Goal: Information Seeking & Learning: Learn about a topic

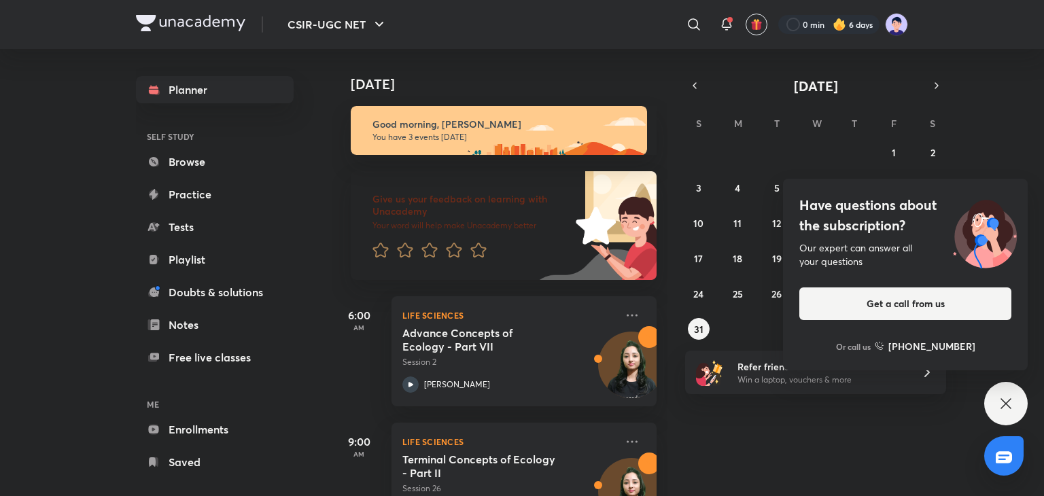
click at [267, 169] on link "Browse" at bounding box center [215, 161] width 158 height 27
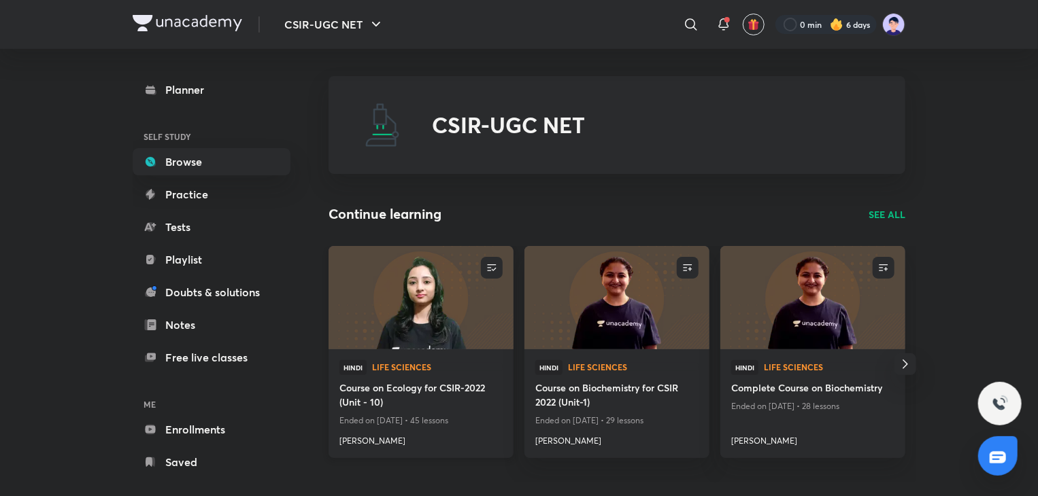
click at [449, 377] on div "Hindi Life Sciences" at bounding box center [420, 370] width 163 height 20
click at [449, 325] on img at bounding box center [420, 297] width 188 height 105
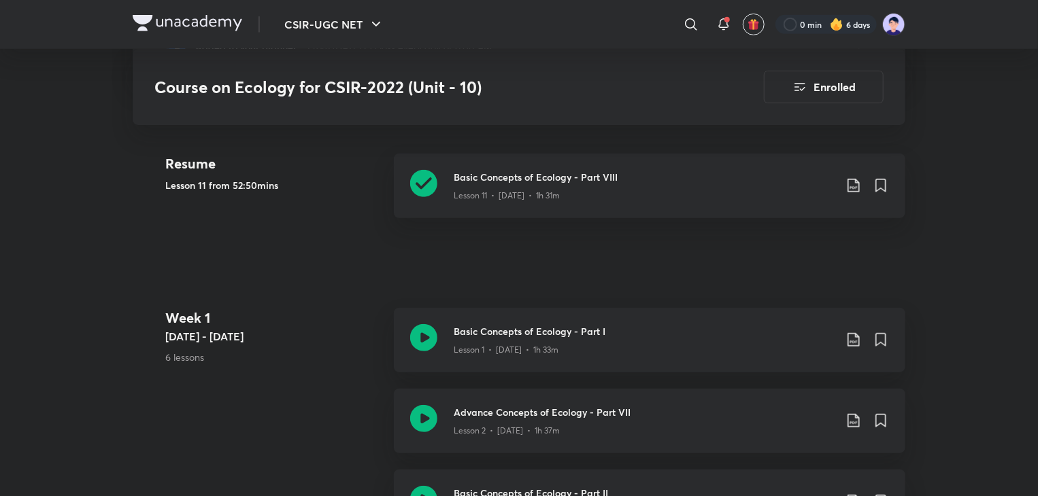
scroll to position [378, 0]
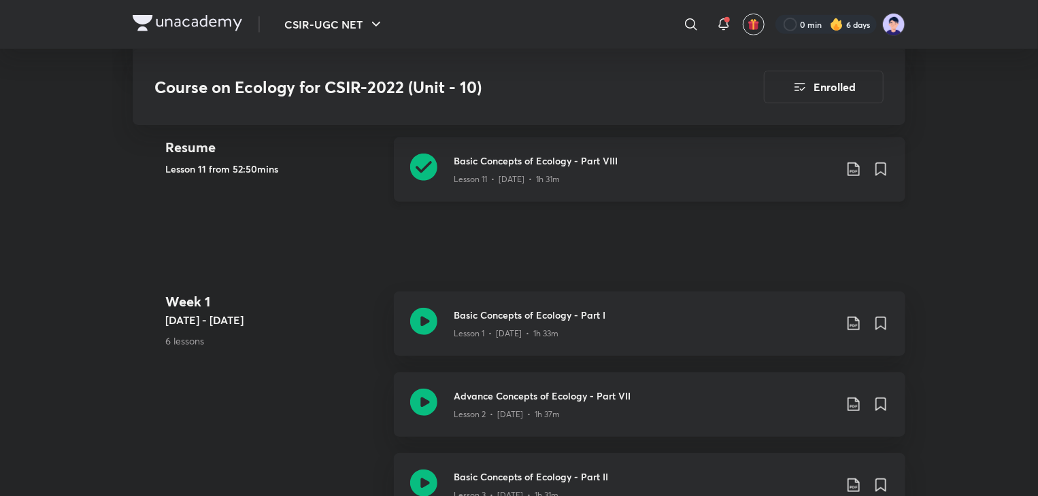
click at [484, 146] on div "Basic Concepts of Ecology - Part VIII Lesson 11 • [DATE] • 1h 31m" at bounding box center [649, 169] width 511 height 65
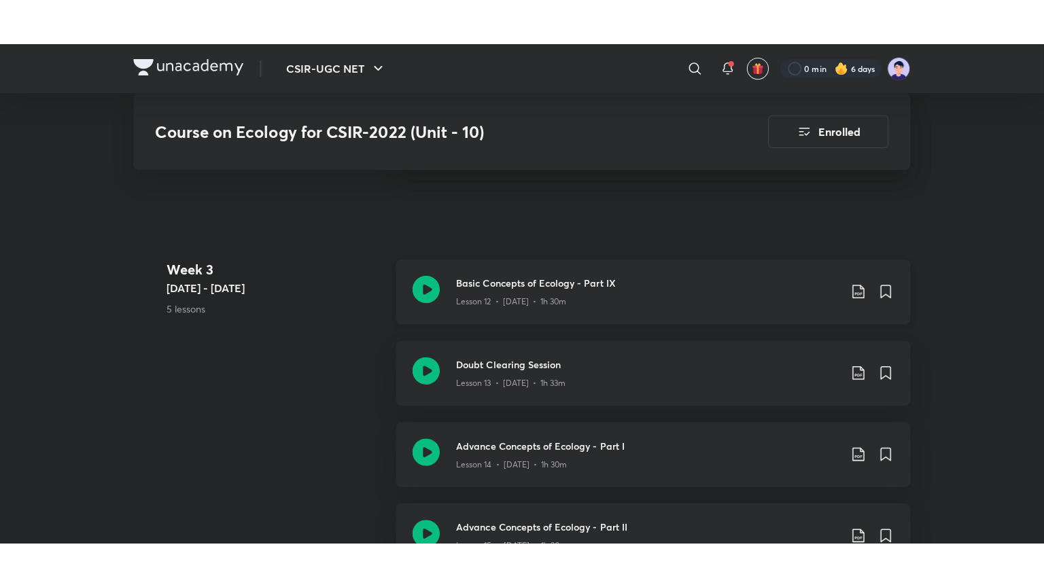
scroll to position [1518, 0]
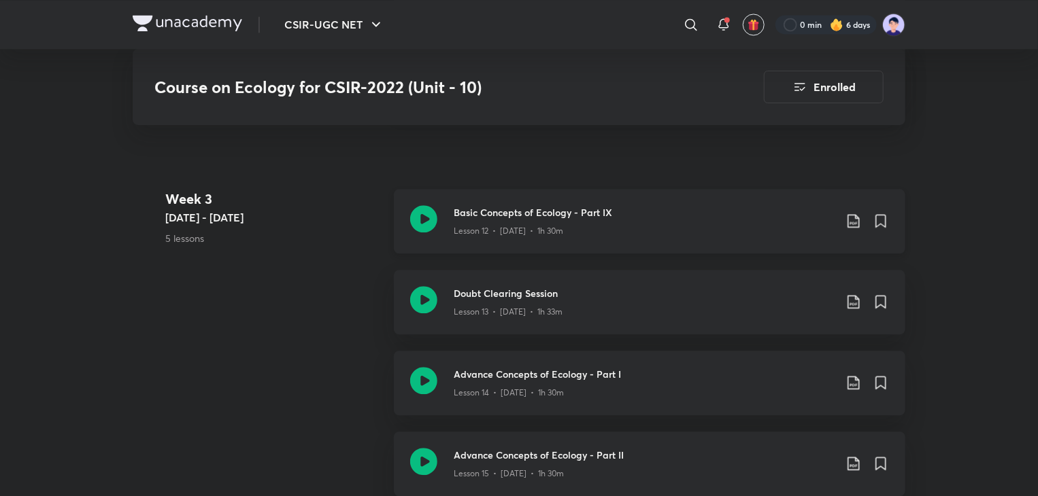
click at [513, 216] on h3 "Basic Concepts of Ecology - Part IX" at bounding box center [644, 212] width 381 height 14
